Goal: Find specific page/section: Find specific page/section

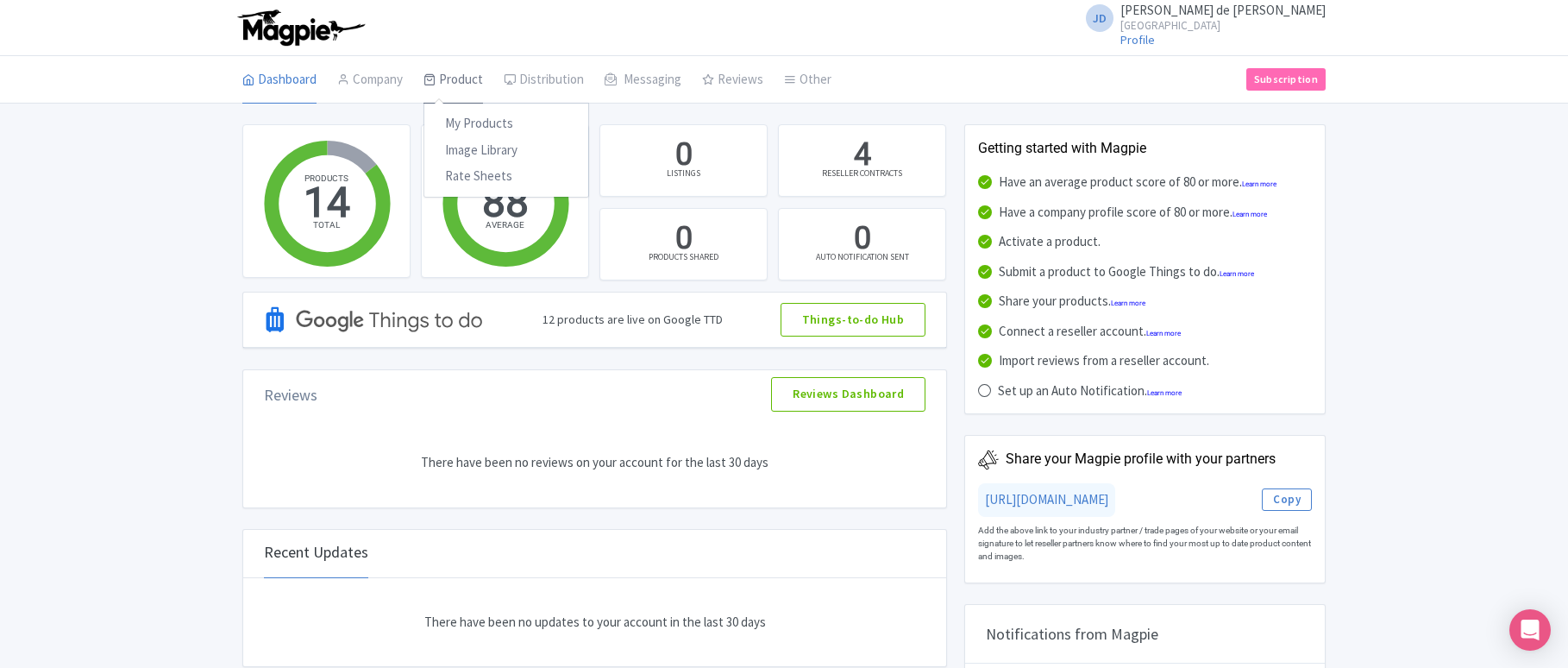
click at [456, 83] on link "Product" at bounding box center [453, 80] width 59 height 49
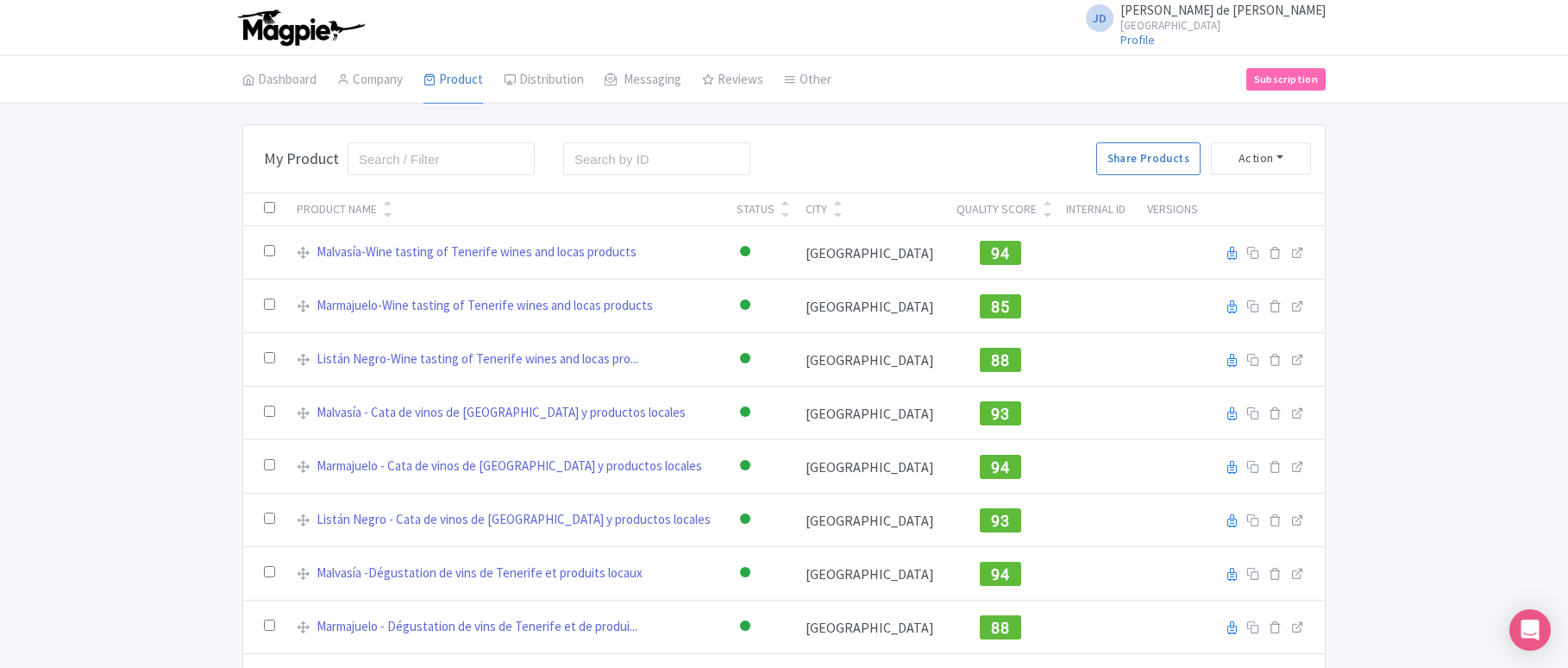
scroll to position [381, 0]
